Goal: Task Accomplishment & Management: Use online tool/utility

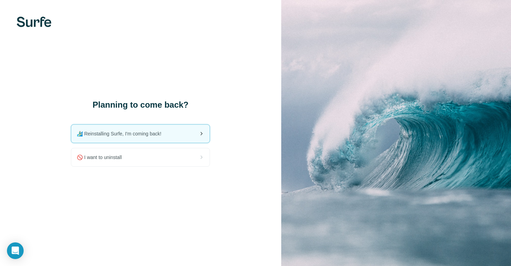
click at [172, 132] on div "🏄🏻‍♂️ Reinstalling Surfe, I'm coming back!" at bounding box center [140, 134] width 138 height 18
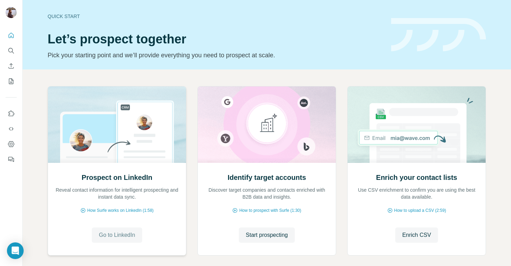
click at [114, 232] on span "Go to LinkedIn" at bounding box center [117, 235] width 36 height 8
